Goal: Information Seeking & Learning: Learn about a topic

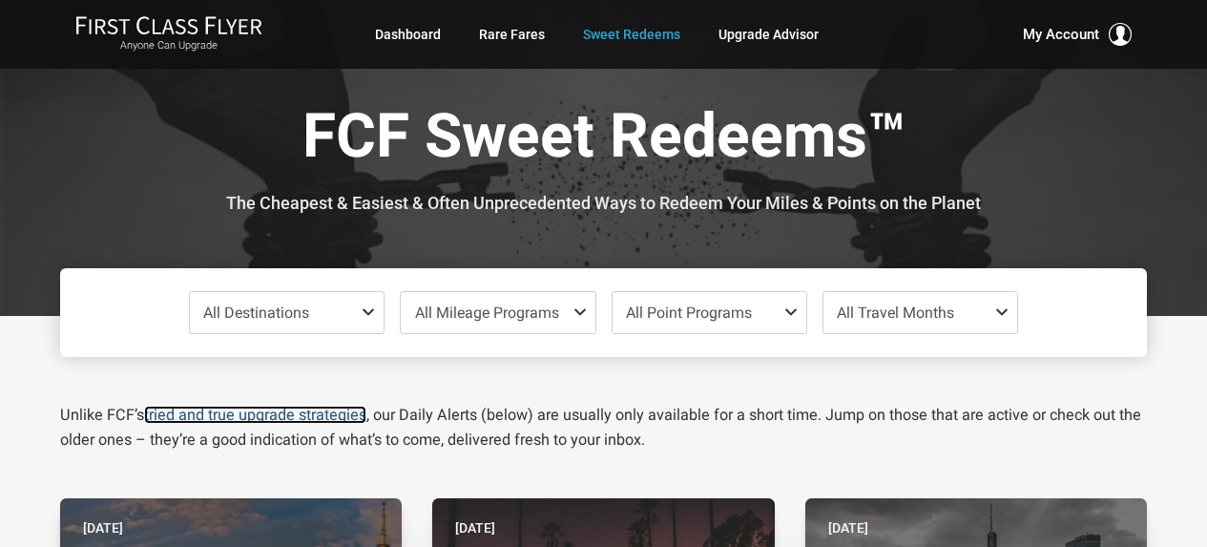
click at [279, 416] on link "tried and true upgrade strategies" at bounding box center [255, 415] width 222 height 18
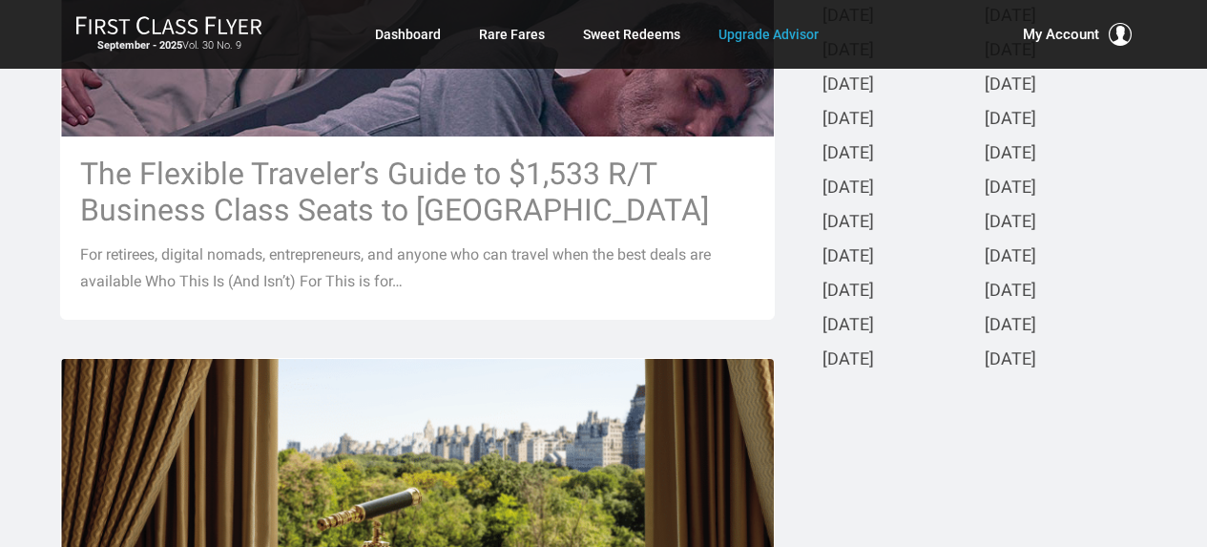
scroll to position [763, 0]
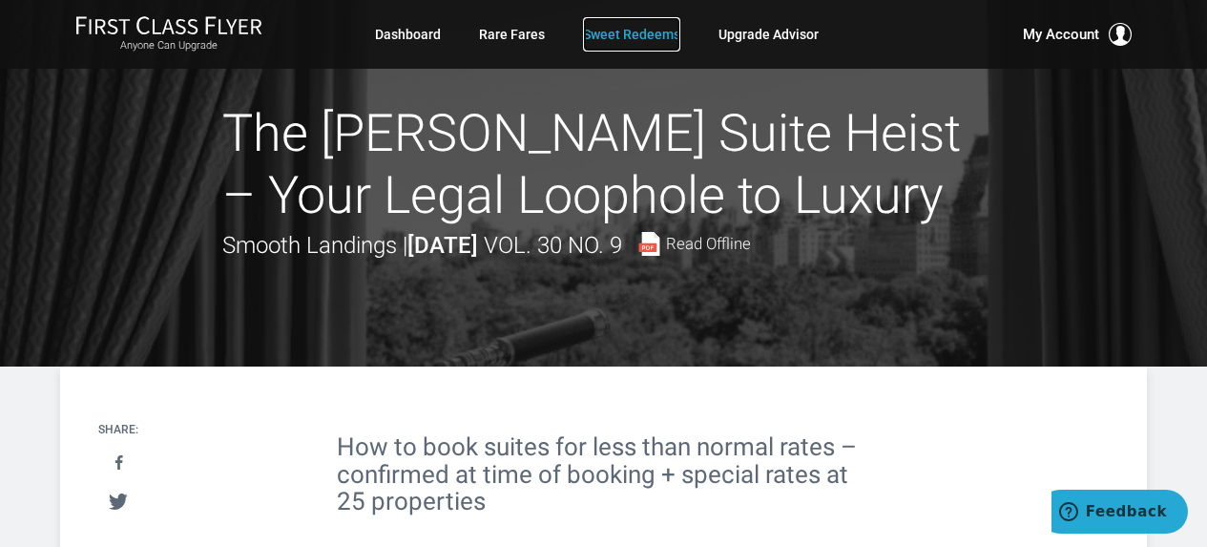
click at [626, 37] on link "Sweet Redeems" at bounding box center [631, 34] width 97 height 34
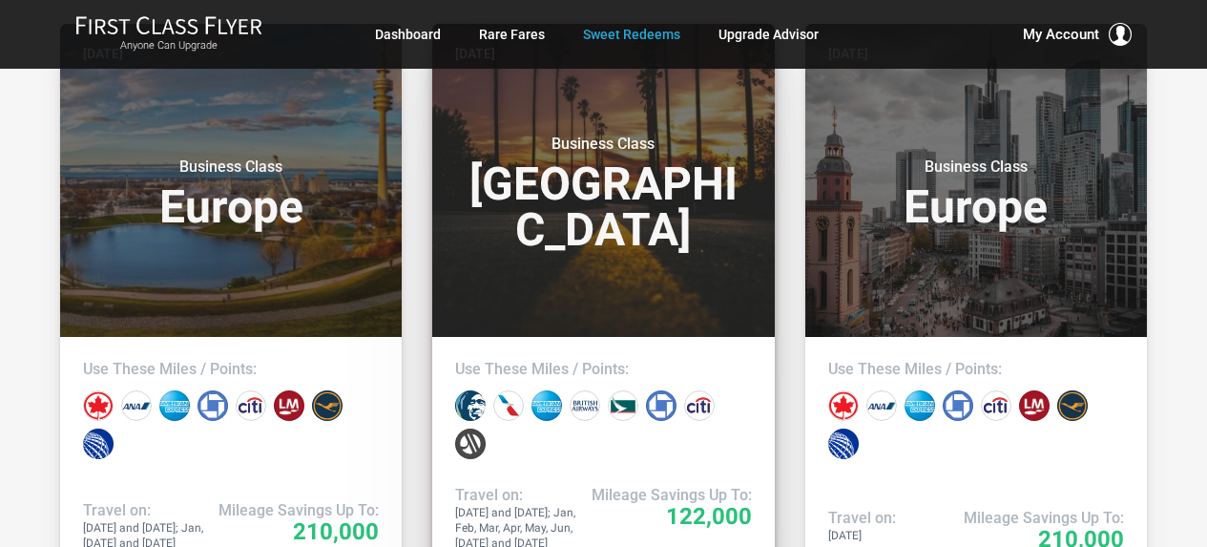
scroll to position [477, 0]
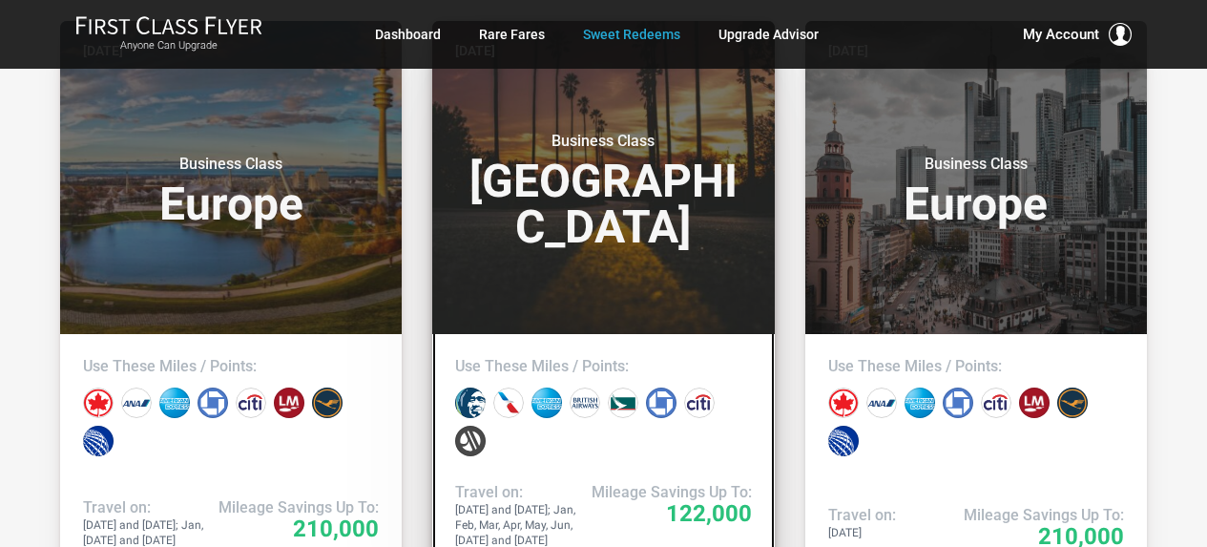
click at [650, 271] on header "Today Business Class North America" at bounding box center [603, 177] width 342 height 313
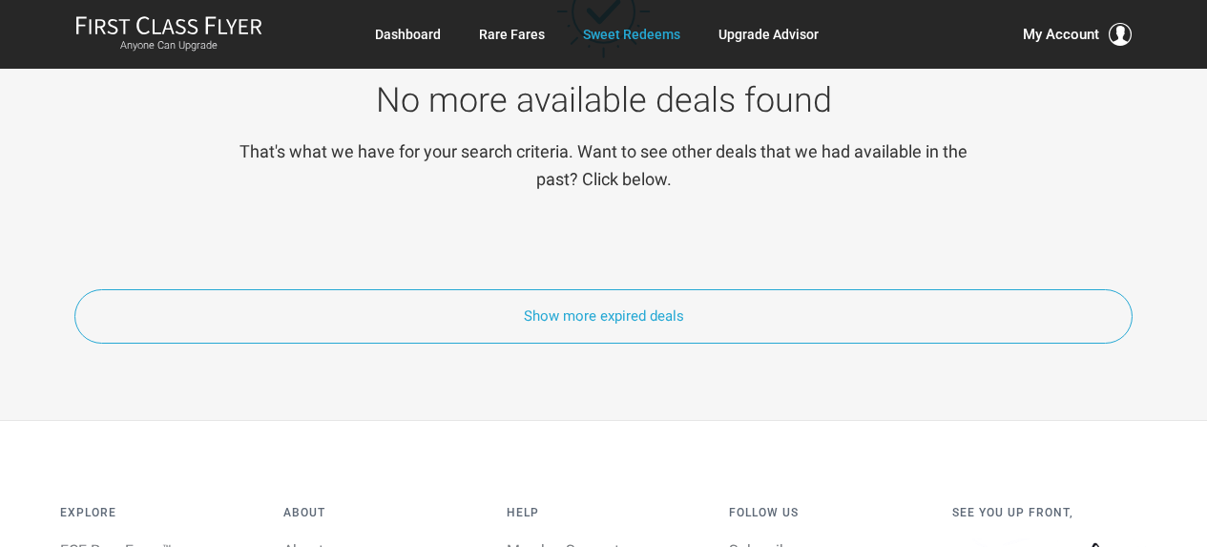
scroll to position [8873, 0]
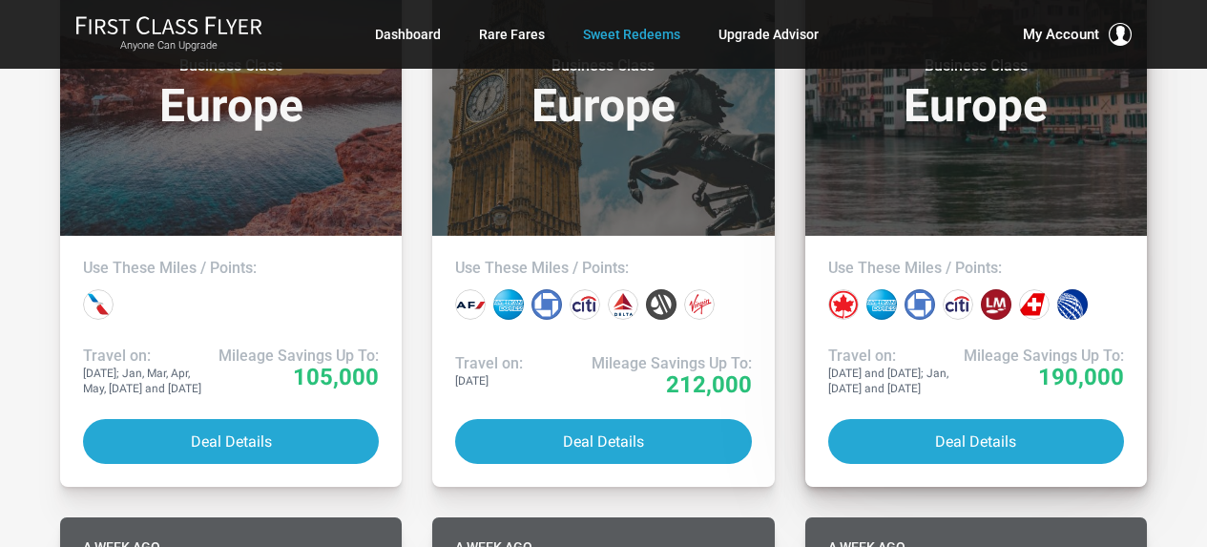
scroll to position [6182, 0]
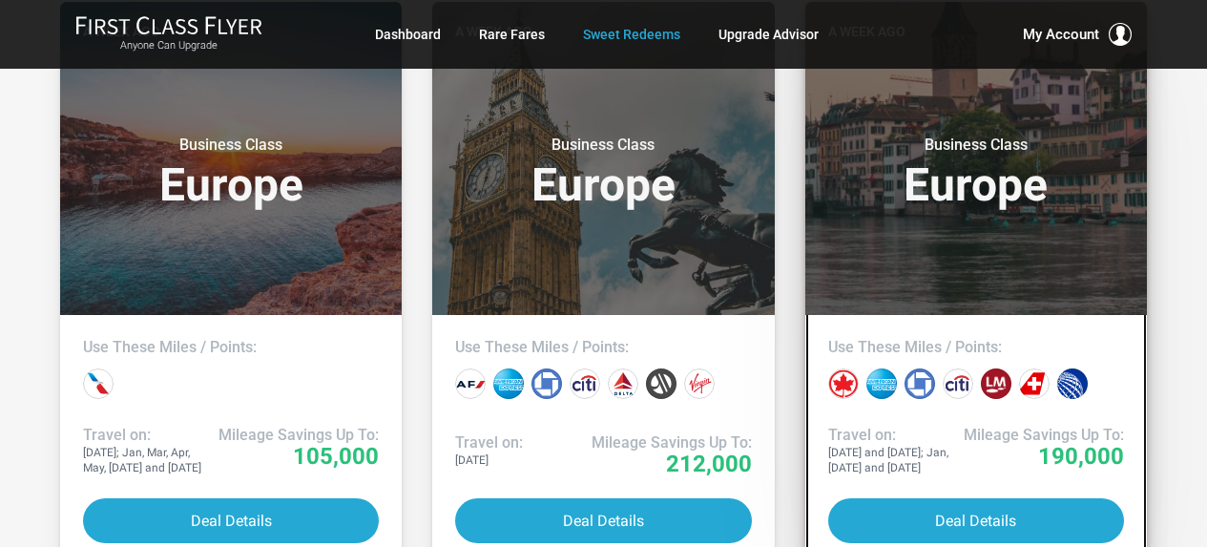
click at [948, 208] on h3 "Business Class Europe" at bounding box center [976, 171] width 296 height 73
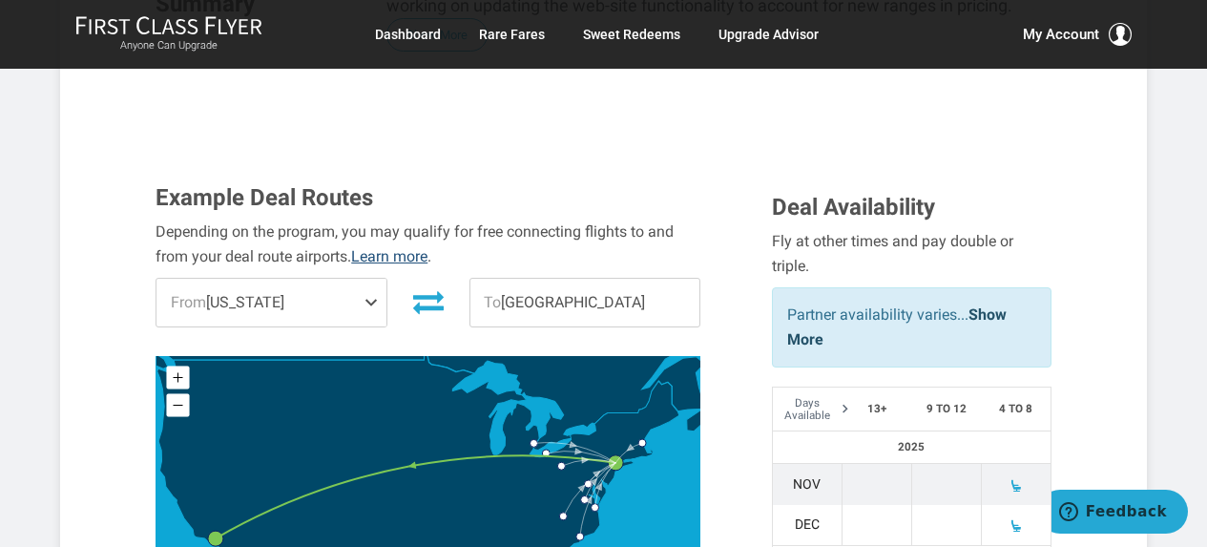
scroll to position [382, 0]
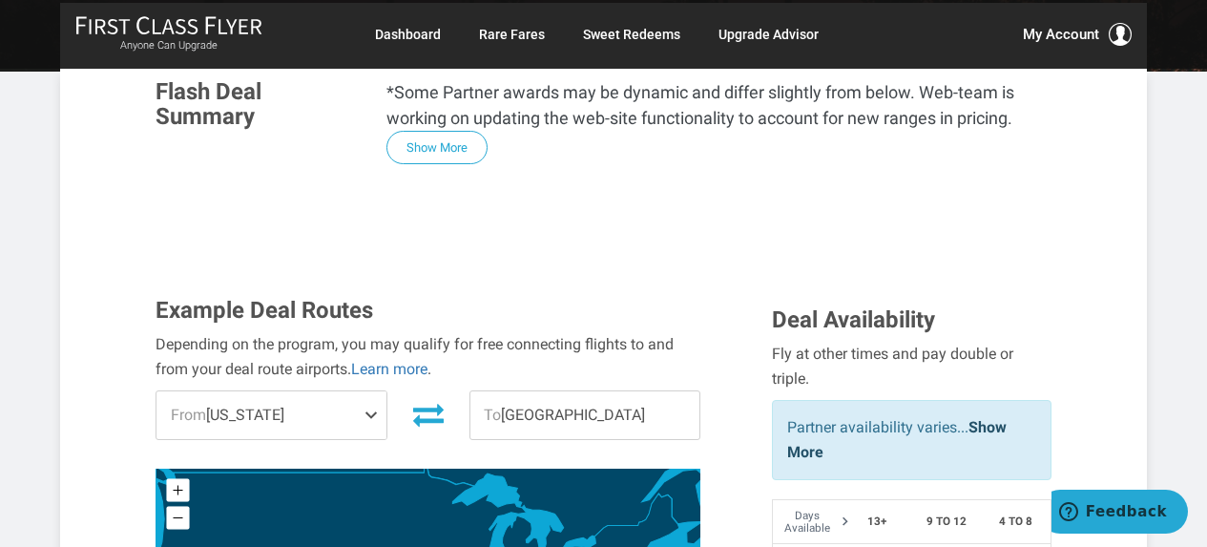
click at [353, 391] on span "From [US_STATE]" at bounding box center [270, 415] width 229 height 48
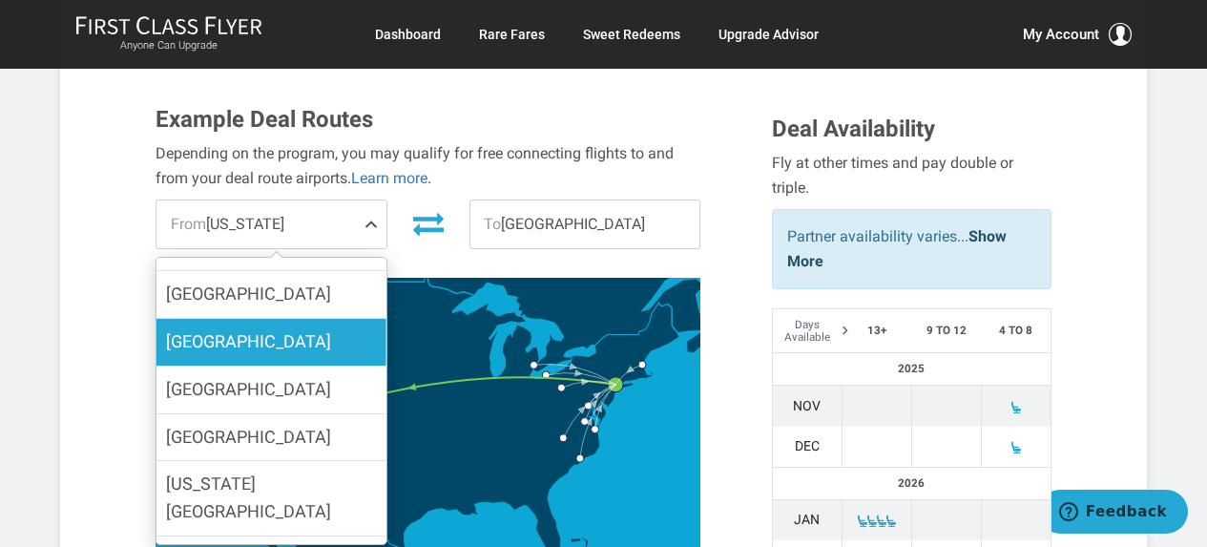
scroll to position [266, 0]
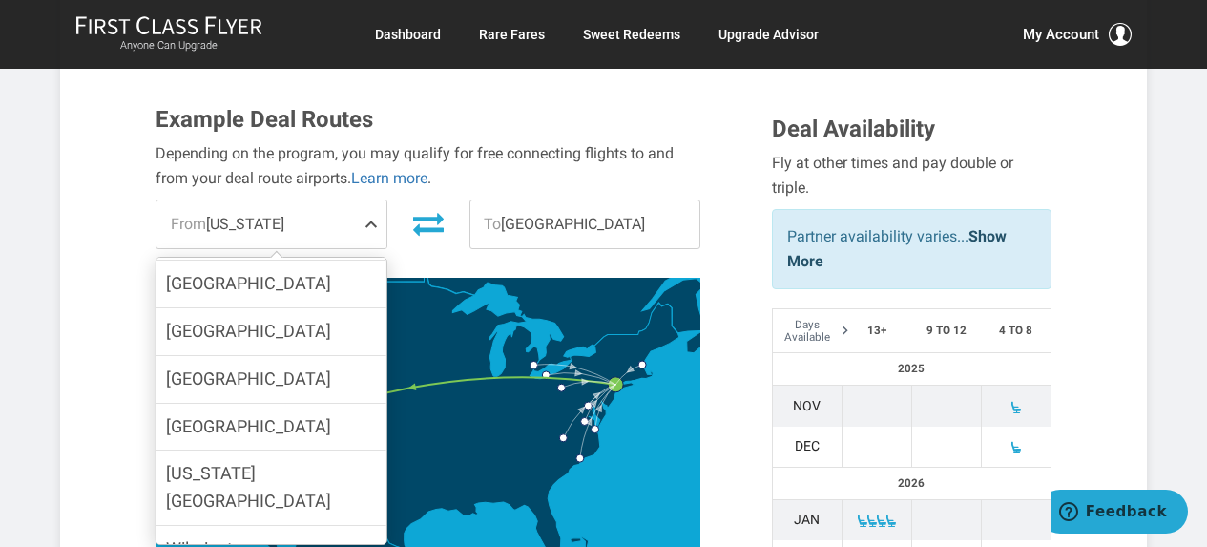
click at [736, 370] on div "Example Deal Routes Depending on the program, you may qualify for free connecti…" at bounding box center [449, 333] width 616 height 453
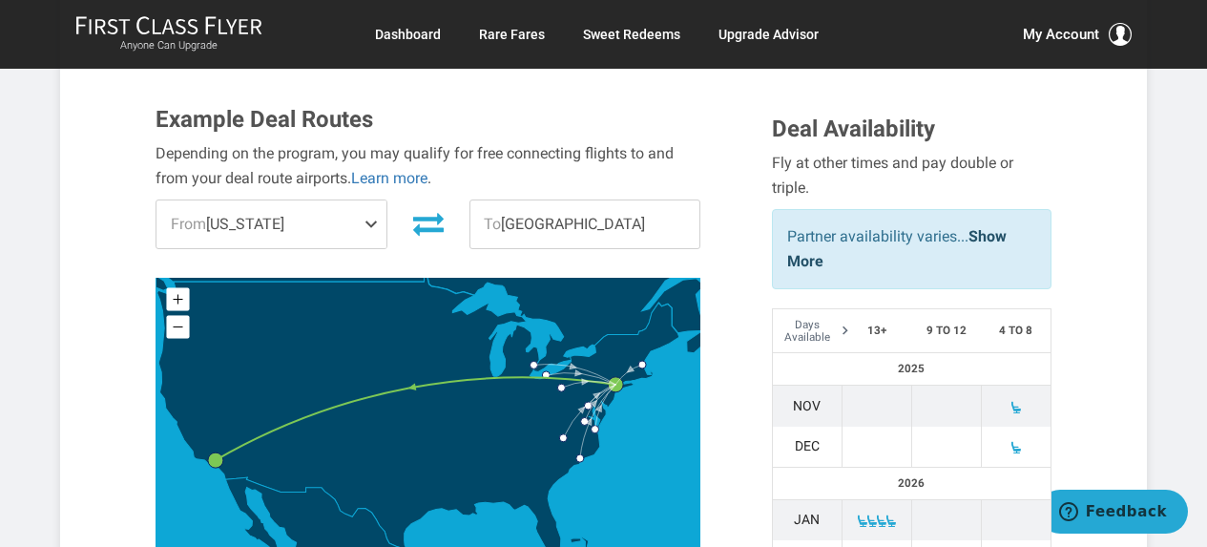
click at [593, 200] on span "To [GEOGRAPHIC_DATA]" at bounding box center [584, 224] width 229 height 48
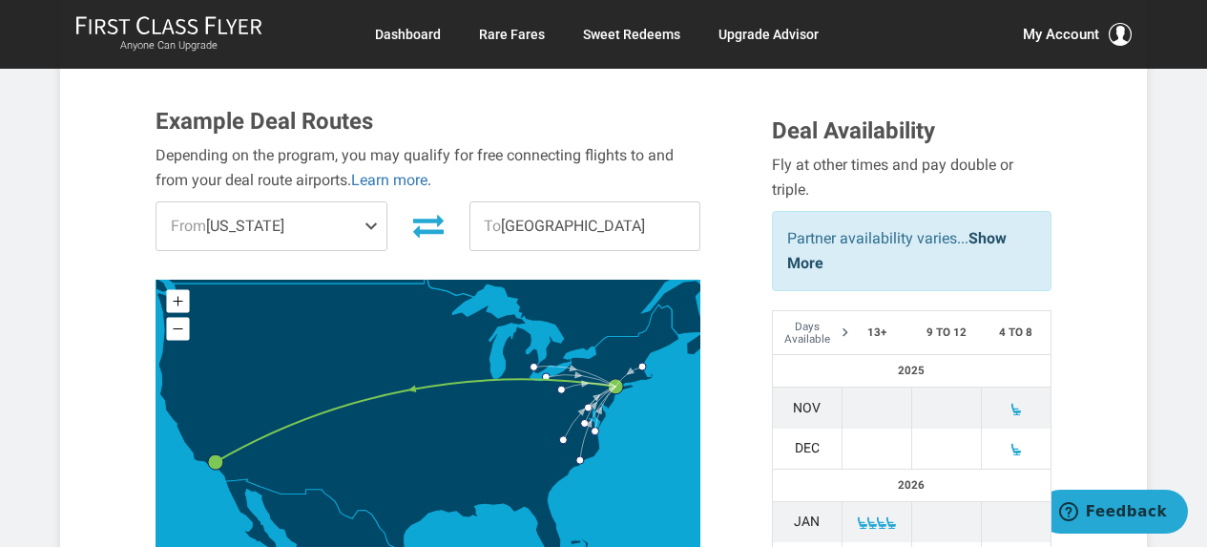
scroll to position [572, 0]
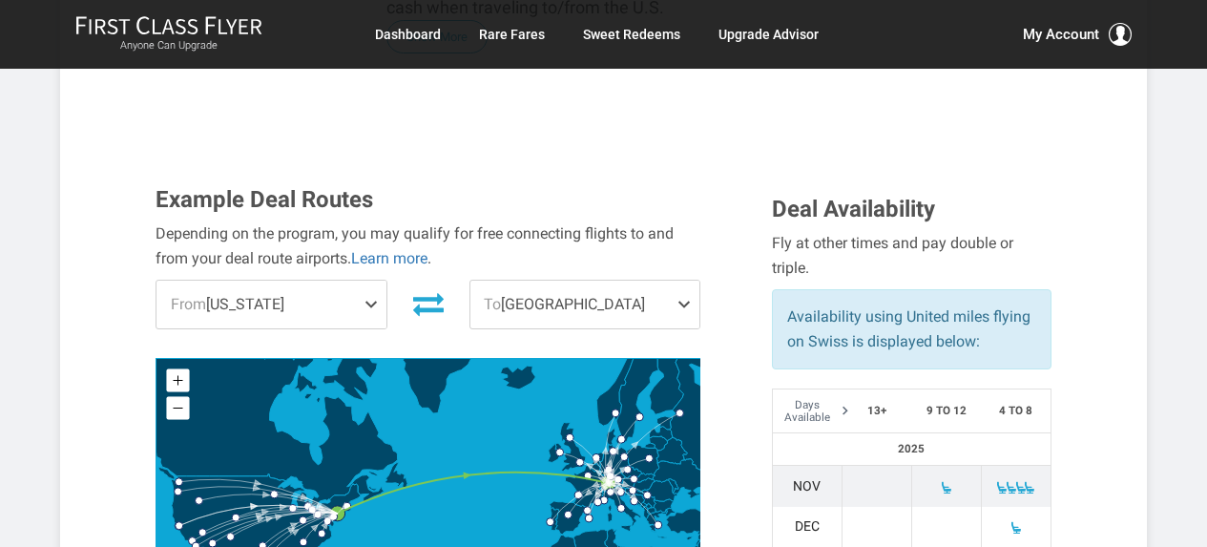
scroll to position [572, 0]
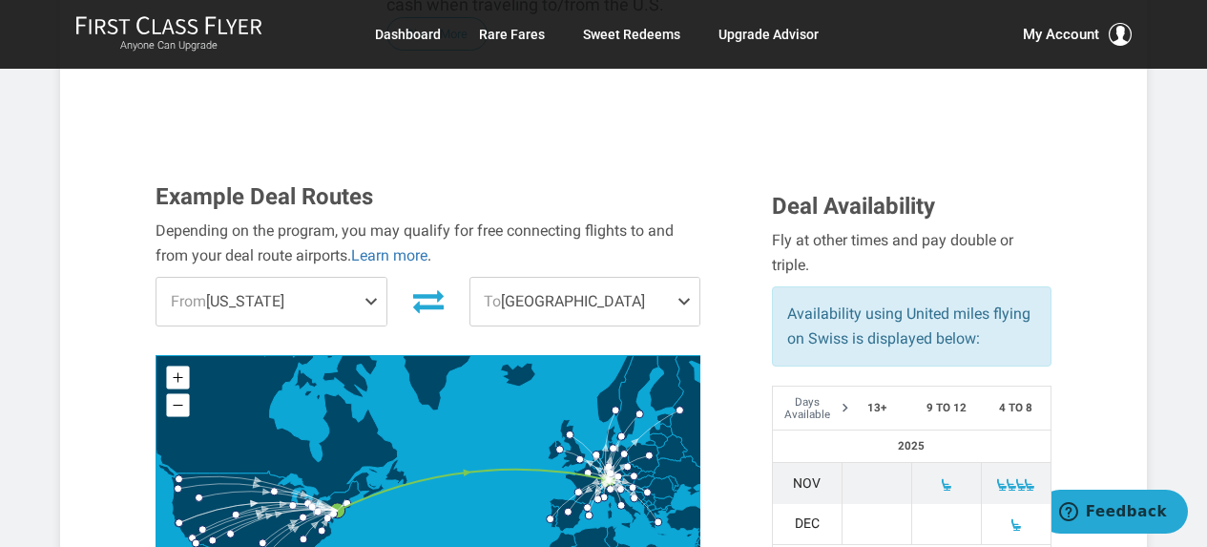
click at [297, 278] on span "From [US_STATE]" at bounding box center [270, 302] width 229 height 48
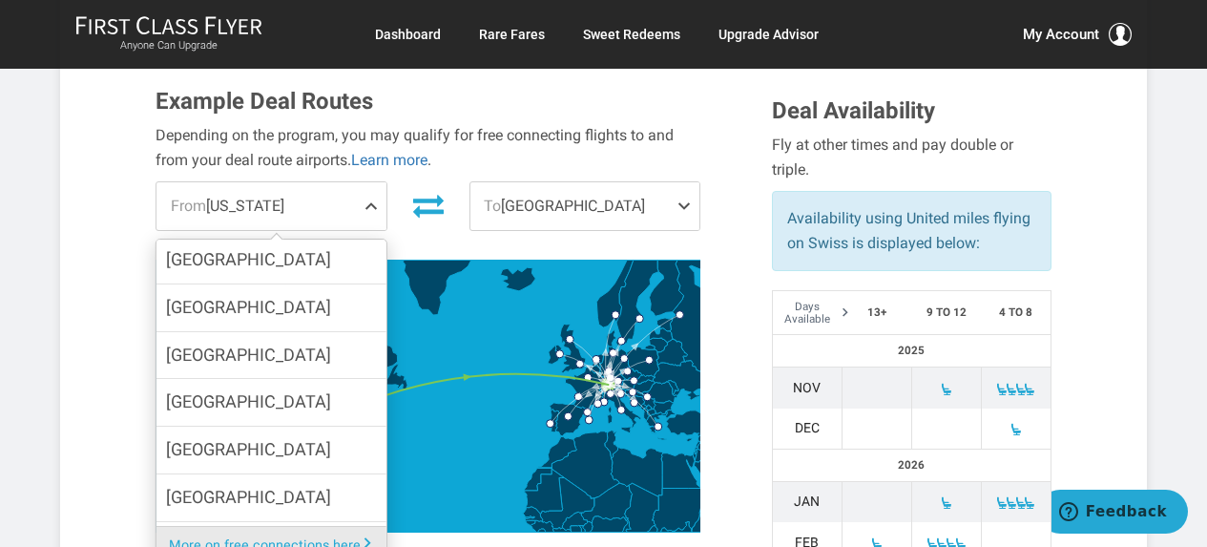
scroll to position [550, 0]
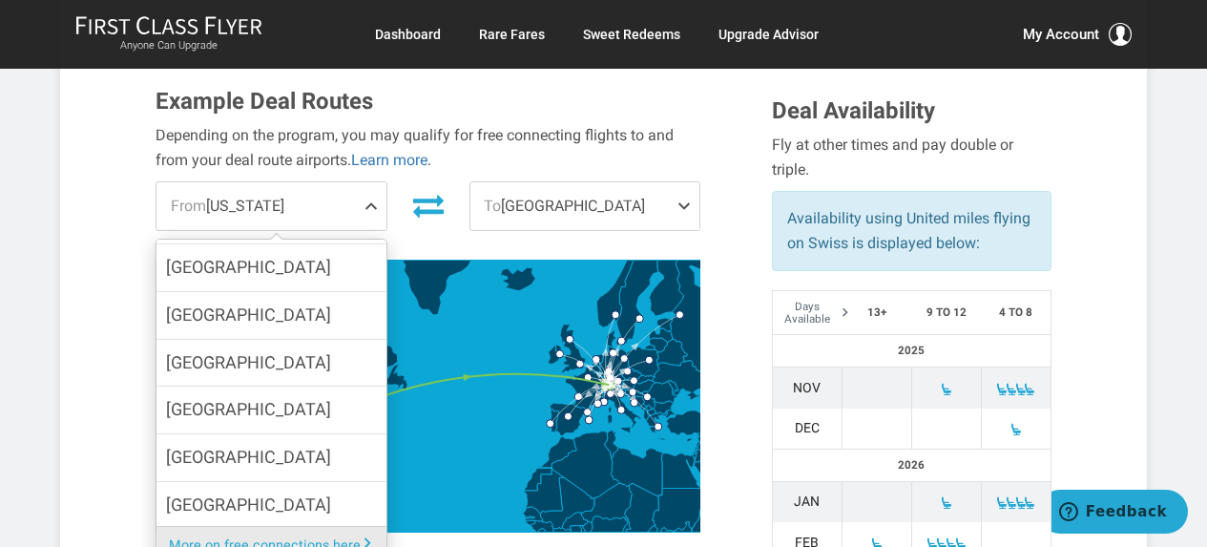
click at [738, 364] on div "Example Deal Routes Depending on the program, you may qualify for free connecti…" at bounding box center [449, 315] width 616 height 453
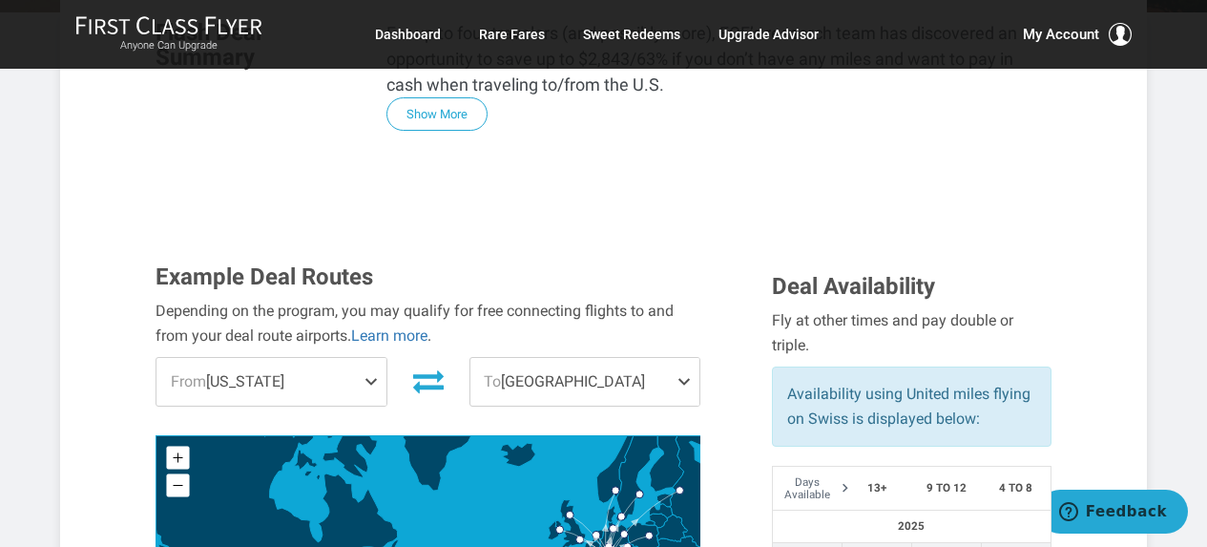
scroll to position [572, 0]
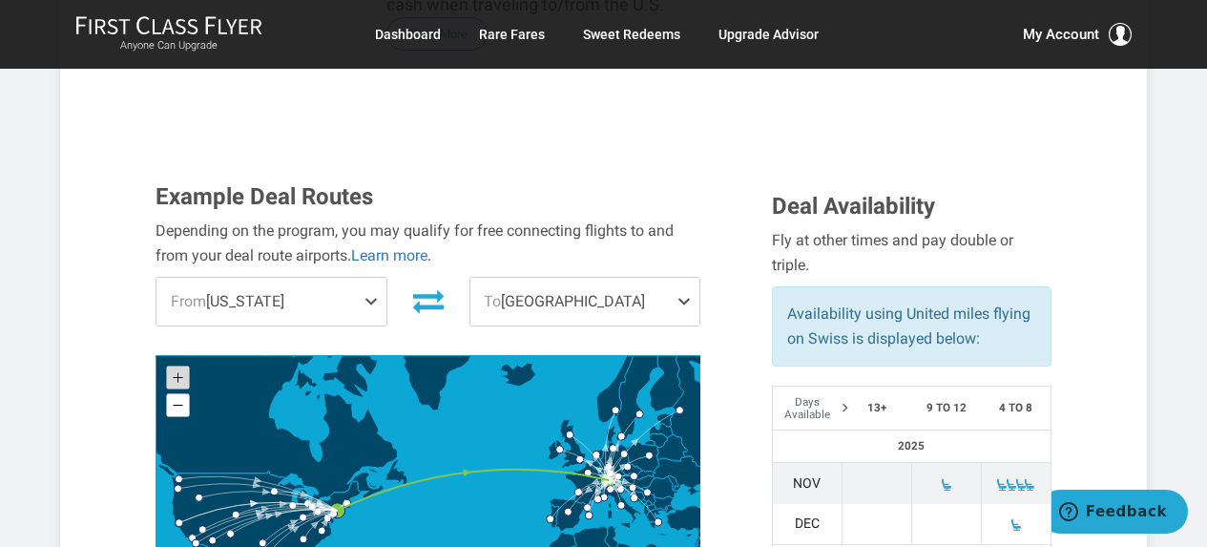
click at [167, 365] on rect at bounding box center [177, 376] width 23 height 23
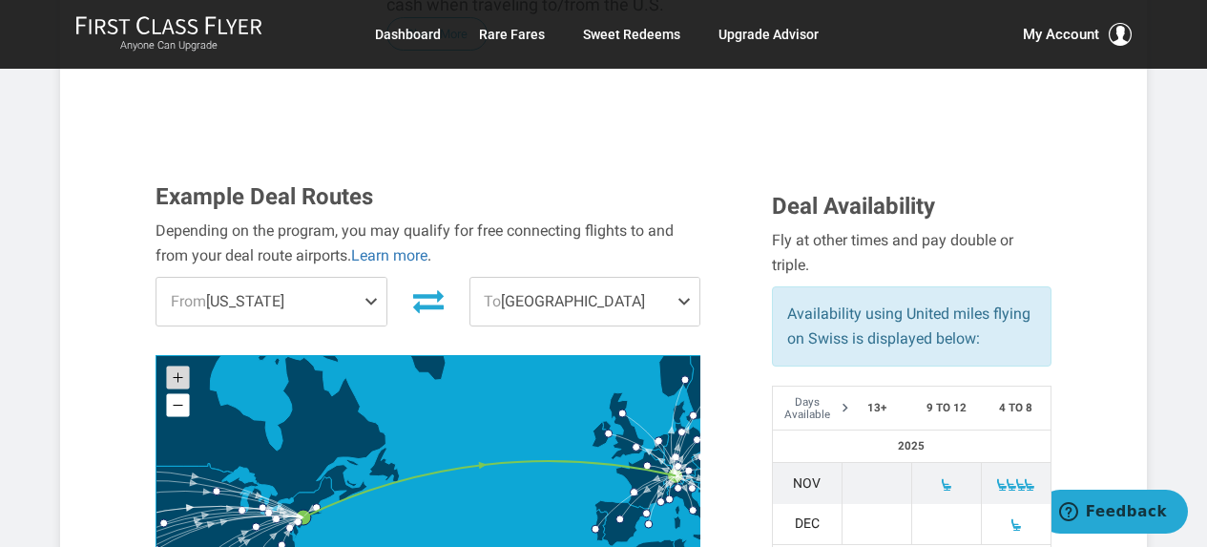
click at [167, 365] on rect at bounding box center [177, 376] width 23 height 23
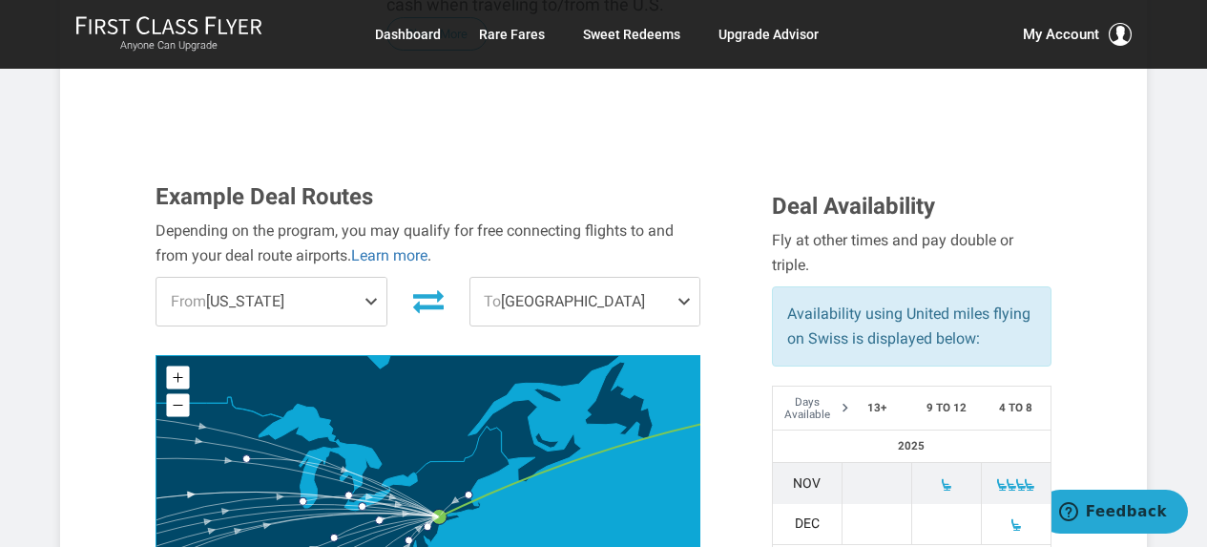
drag, startPoint x: 329, startPoint y: 448, endPoint x: 632, endPoint y: 415, distance: 304.3
click at [630, 418] on icon at bounding box center [428, 491] width 544 height 271
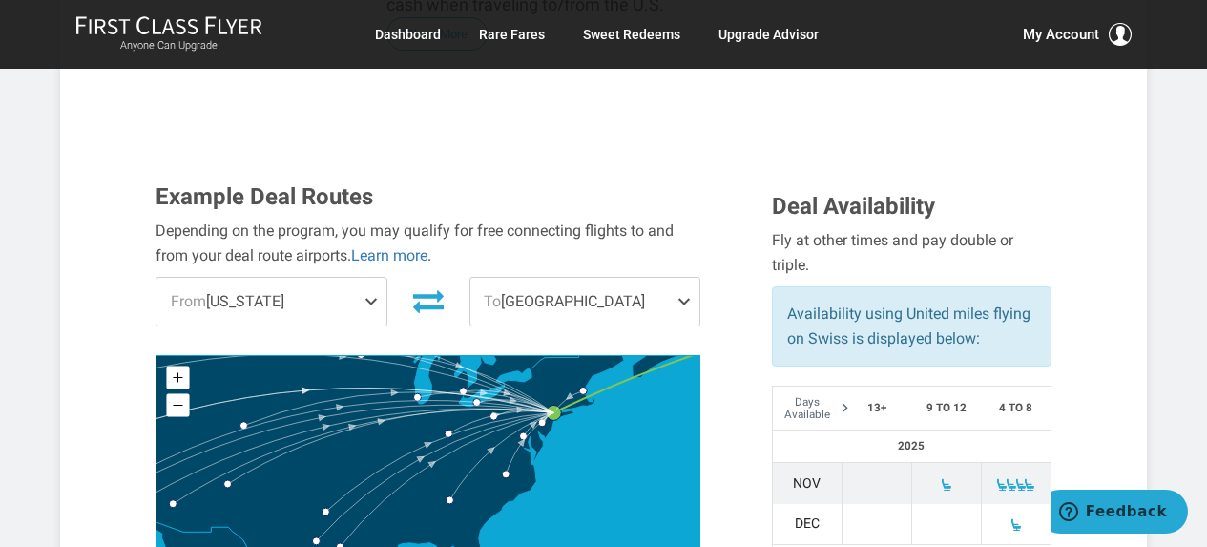
drag, startPoint x: 356, startPoint y: 428, endPoint x: 439, endPoint y: 362, distance: 106.5
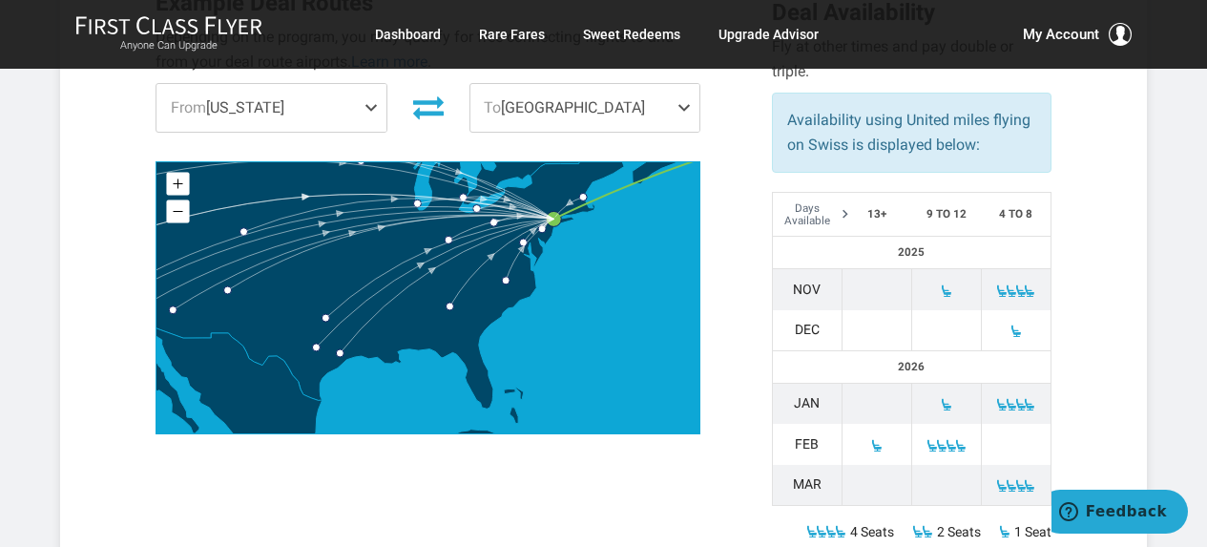
scroll to position [859, 0]
